Goal: Communication & Community: Answer question/provide support

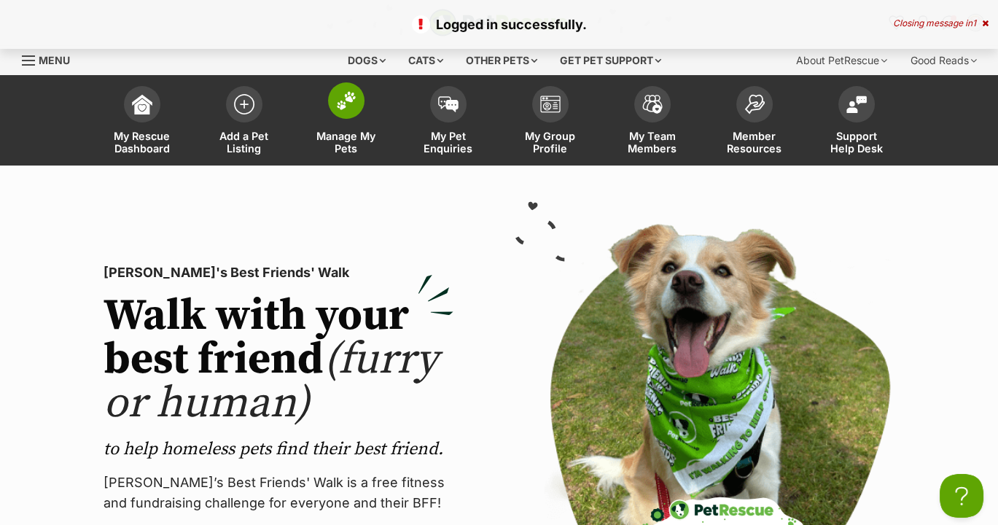
click at [358, 141] on span "Manage My Pets" at bounding box center [347, 142] width 66 height 25
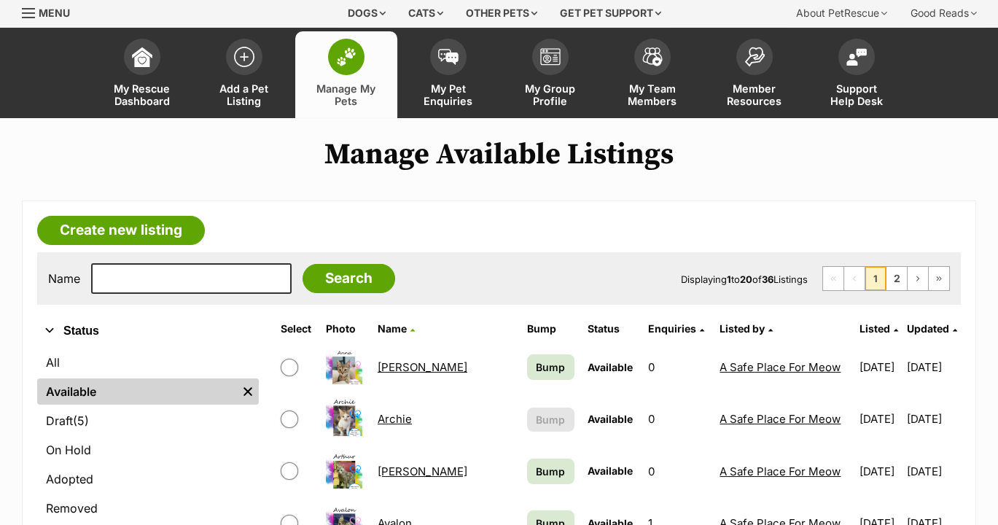
scroll to position [44, 0]
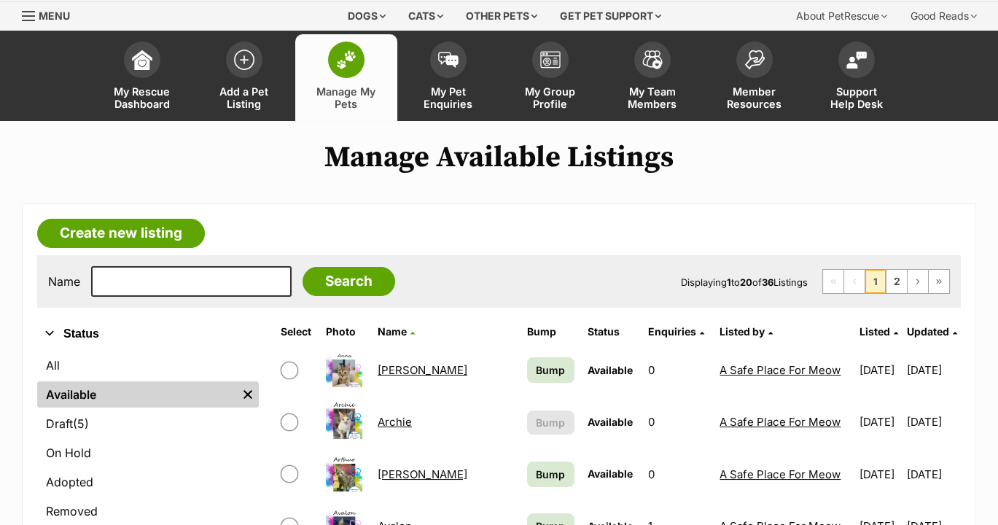
click at [31, 20] on div "Menu" at bounding box center [29, 16] width 15 height 12
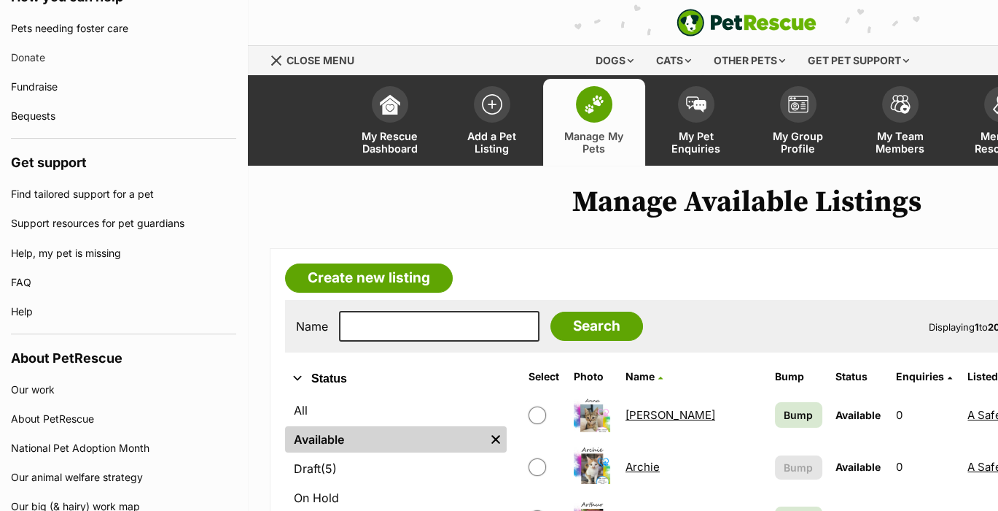
scroll to position [732, 0]
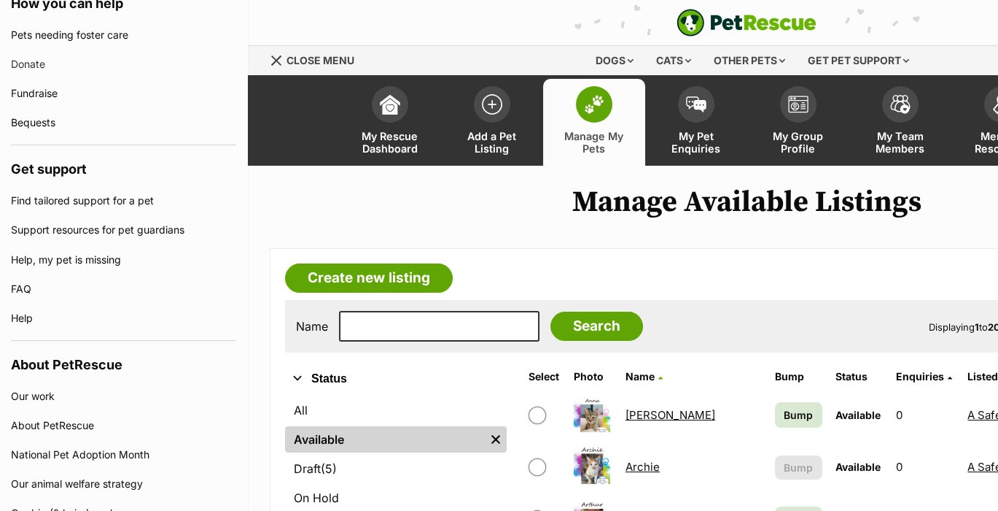
click at [641, 416] on link "Anna" at bounding box center [671, 415] width 90 height 14
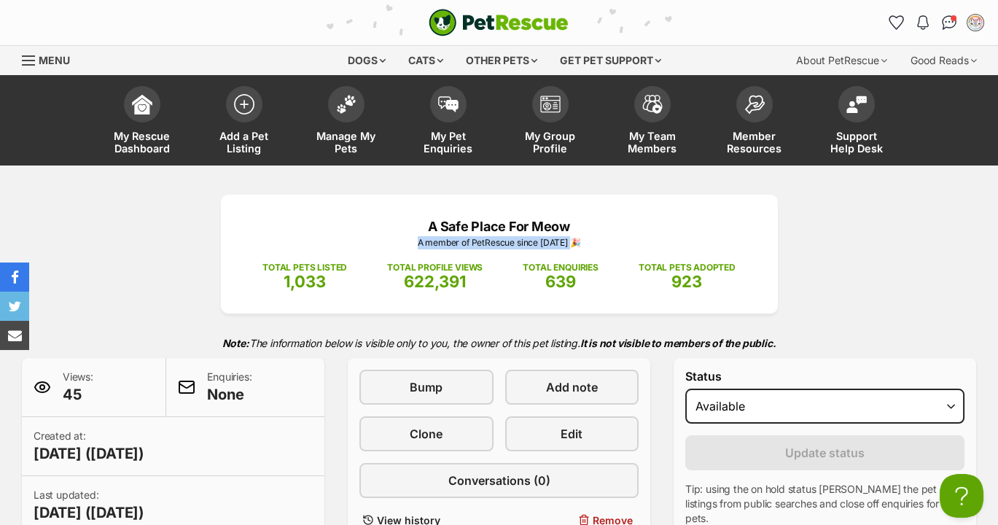
drag, startPoint x: 869, startPoint y: 198, endPoint x: 798, endPoint y: 254, distance: 90.4
click at [798, 254] on div "A Safe Place For Meow A member of PetRescue since 2019 🎉 TOTAL PETS LISTED 1,03…" at bounding box center [499, 369] width 998 height 348
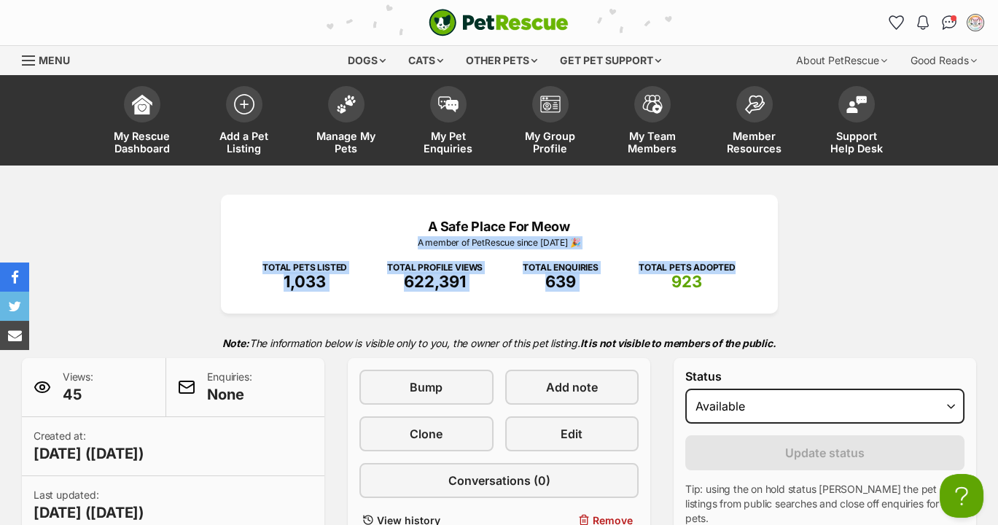
drag, startPoint x: 798, startPoint y: 254, endPoint x: 939, endPoint y: 265, distance: 141.2
click at [939, 265] on div "A Safe Place For Meow A member of PetRescue since 2019 🎉 TOTAL PETS LISTED 1,03…" at bounding box center [499, 369] width 998 height 348
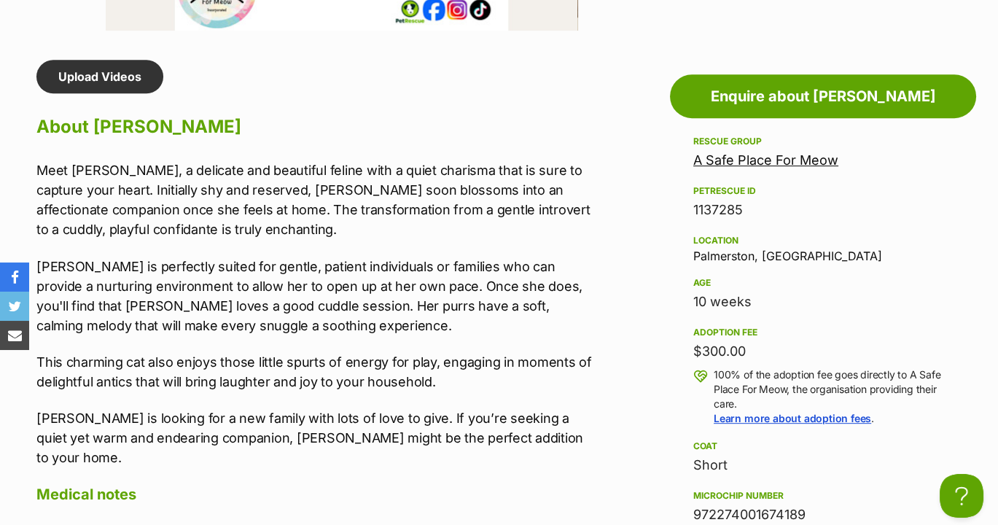
scroll to position [1192, 0]
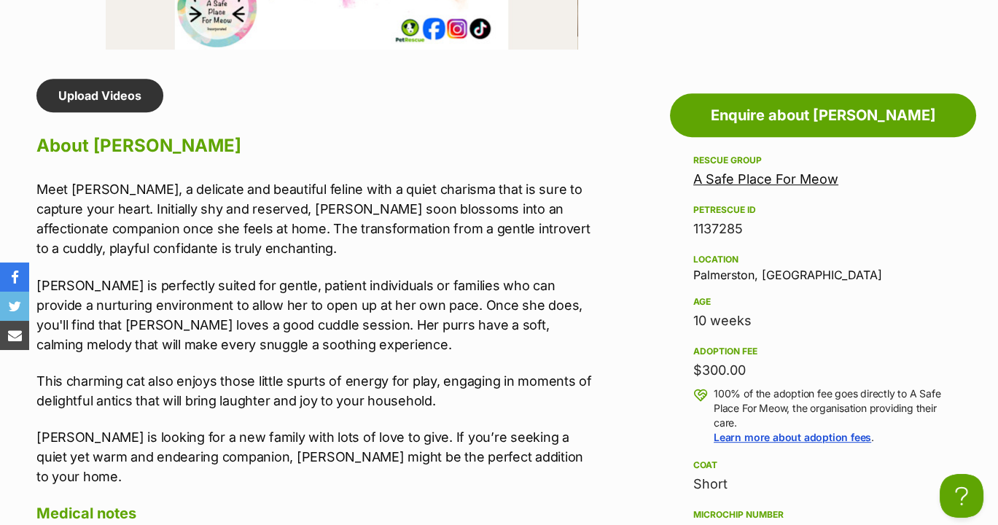
click at [810, 182] on link "A Safe Place For Meow" at bounding box center [766, 178] width 145 height 15
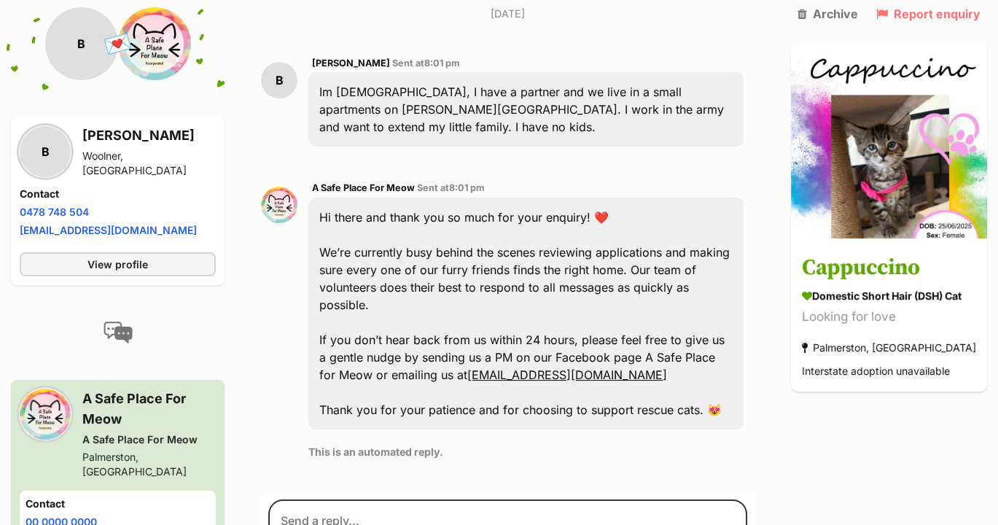
scroll to position [419, 0]
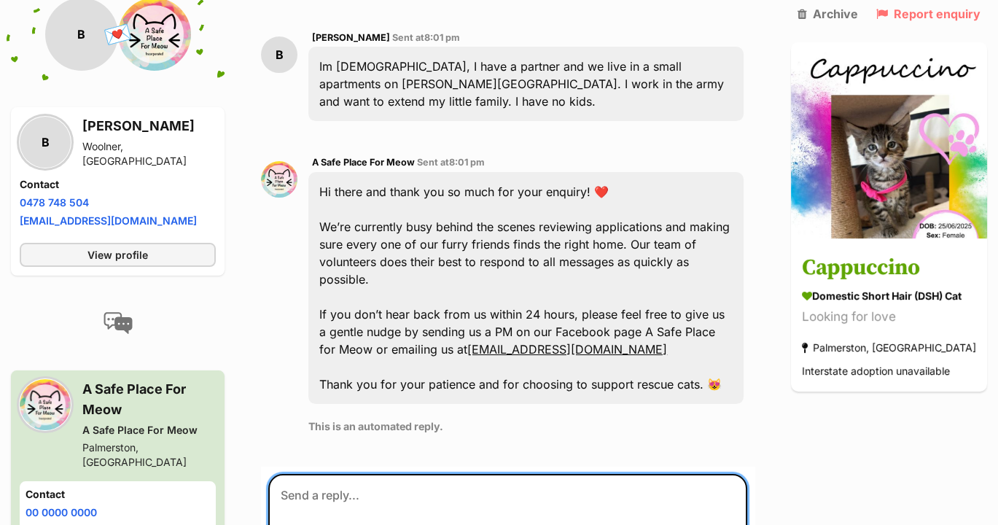
click at [532, 475] on textarea at bounding box center [507, 518] width 479 height 88
type textarea "i"
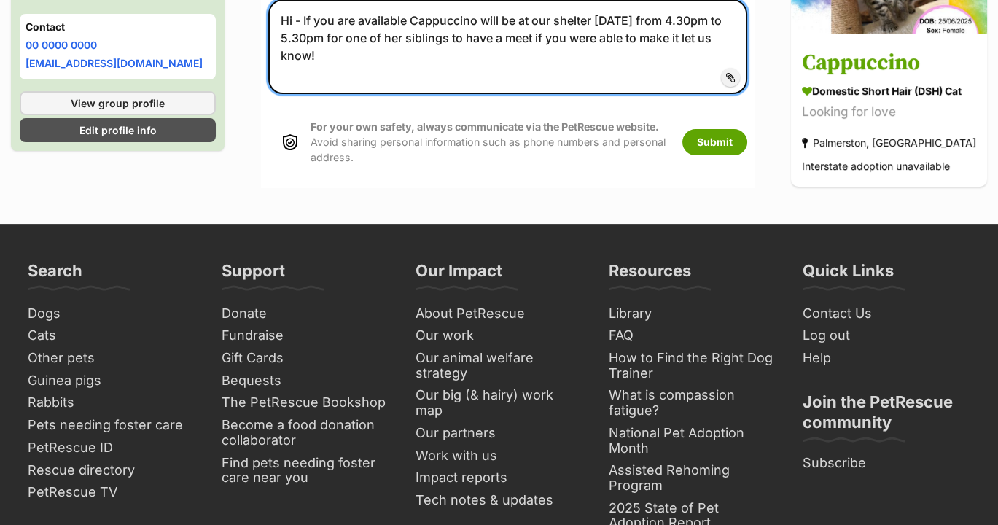
scroll to position [856, 0]
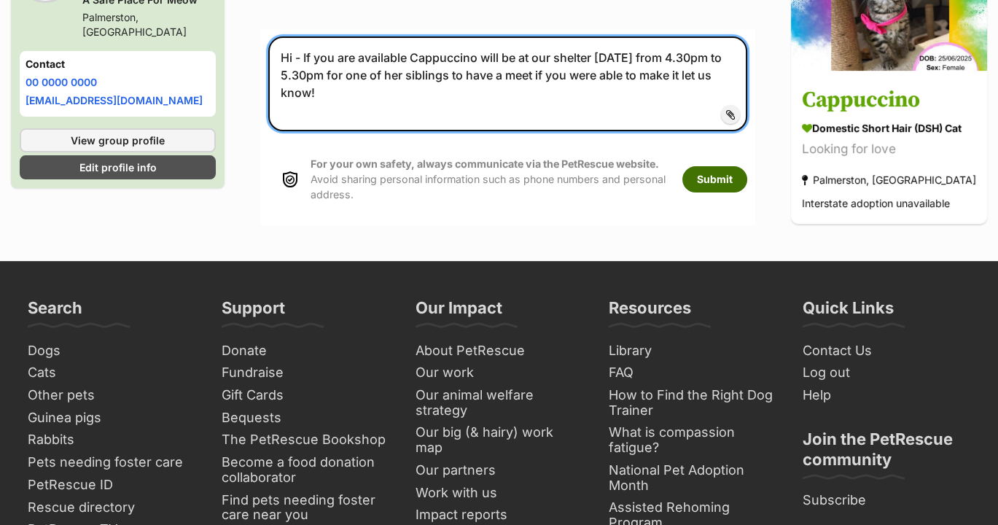
type textarea "Hi - If you are available Cappuccino will be at our shelter [DATE] from 4.30pm …"
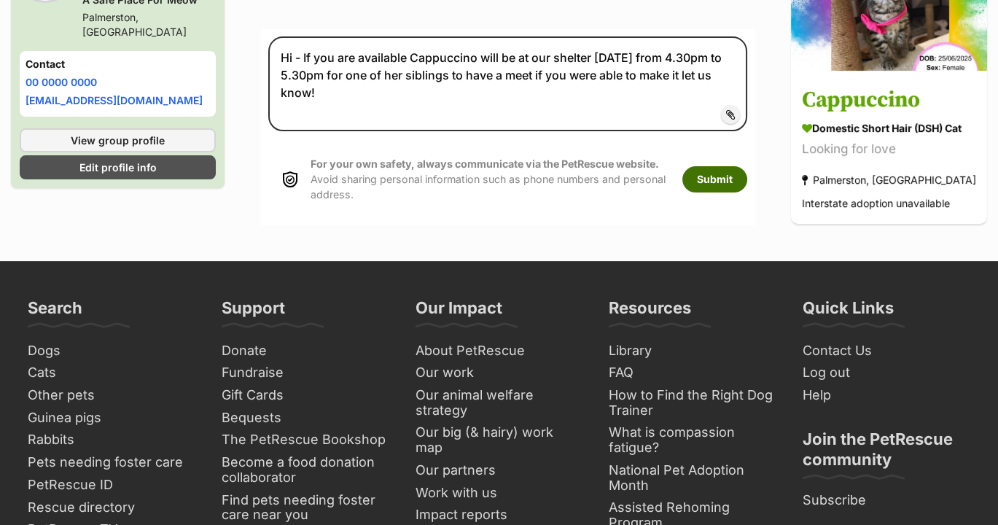
click at [737, 166] on button "Submit" at bounding box center [715, 179] width 65 height 26
